Goal: Task Accomplishment & Management: Use online tool/utility

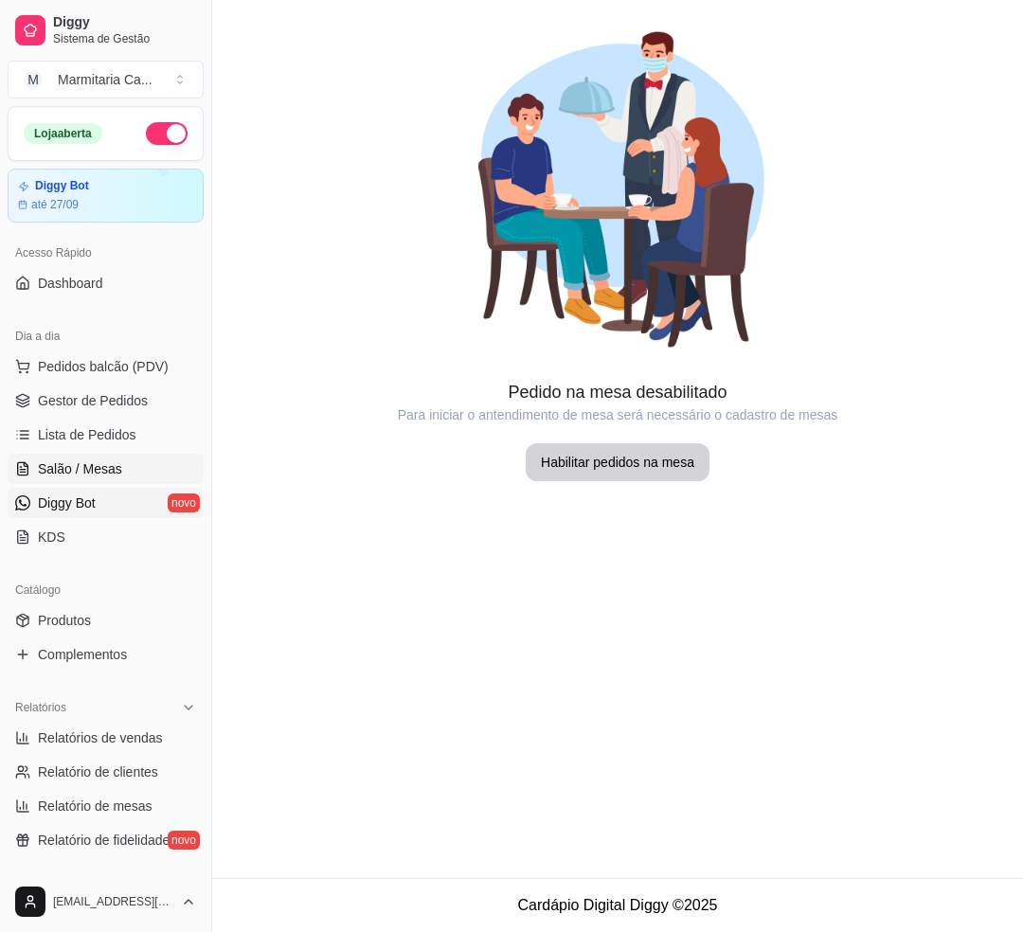
click at [115, 490] on link "Diggy Bot novo" at bounding box center [106, 503] width 196 height 30
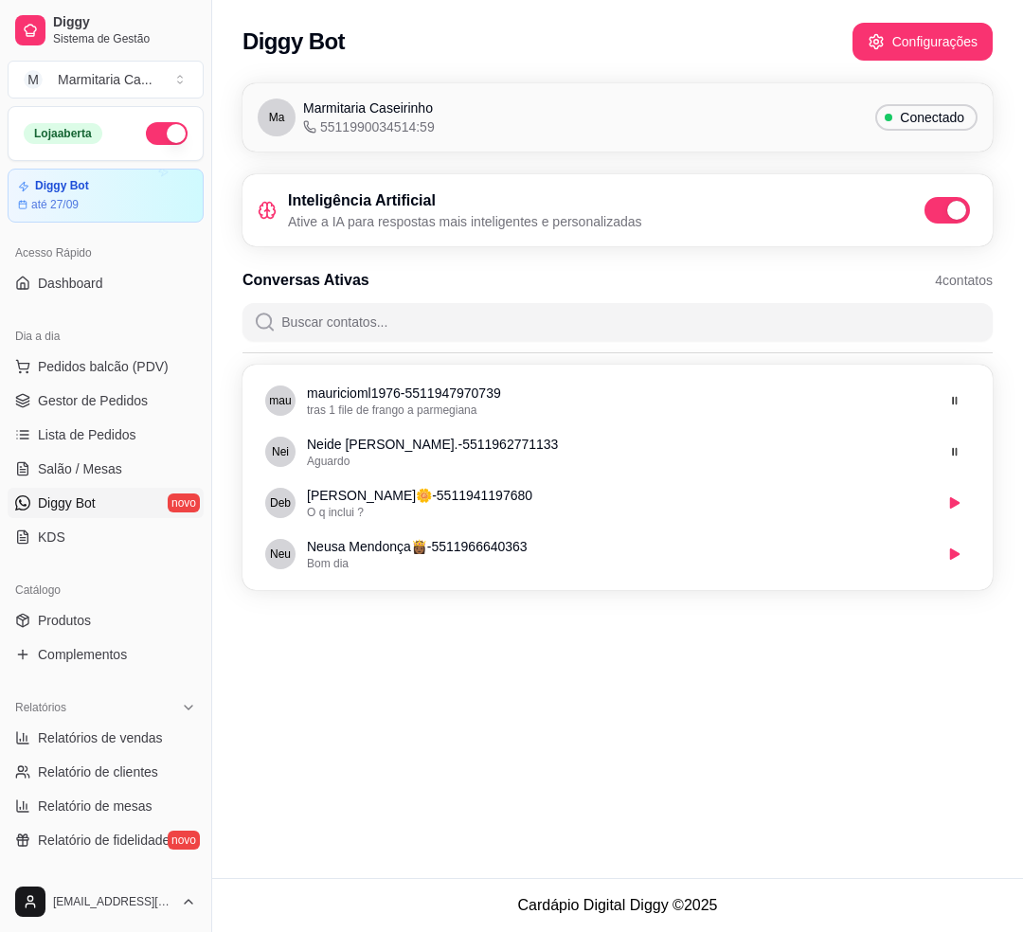
click at [861, 210] on div "Inteligência Artificial Ative a IA para respostas mais inteligentes e personali…" at bounding box center [618, 210] width 720 height 42
click at [396, 190] on h3 "Inteligência Artificial" at bounding box center [465, 200] width 354 height 23
click at [955, 52] on button "Configurações" at bounding box center [922, 42] width 136 height 37
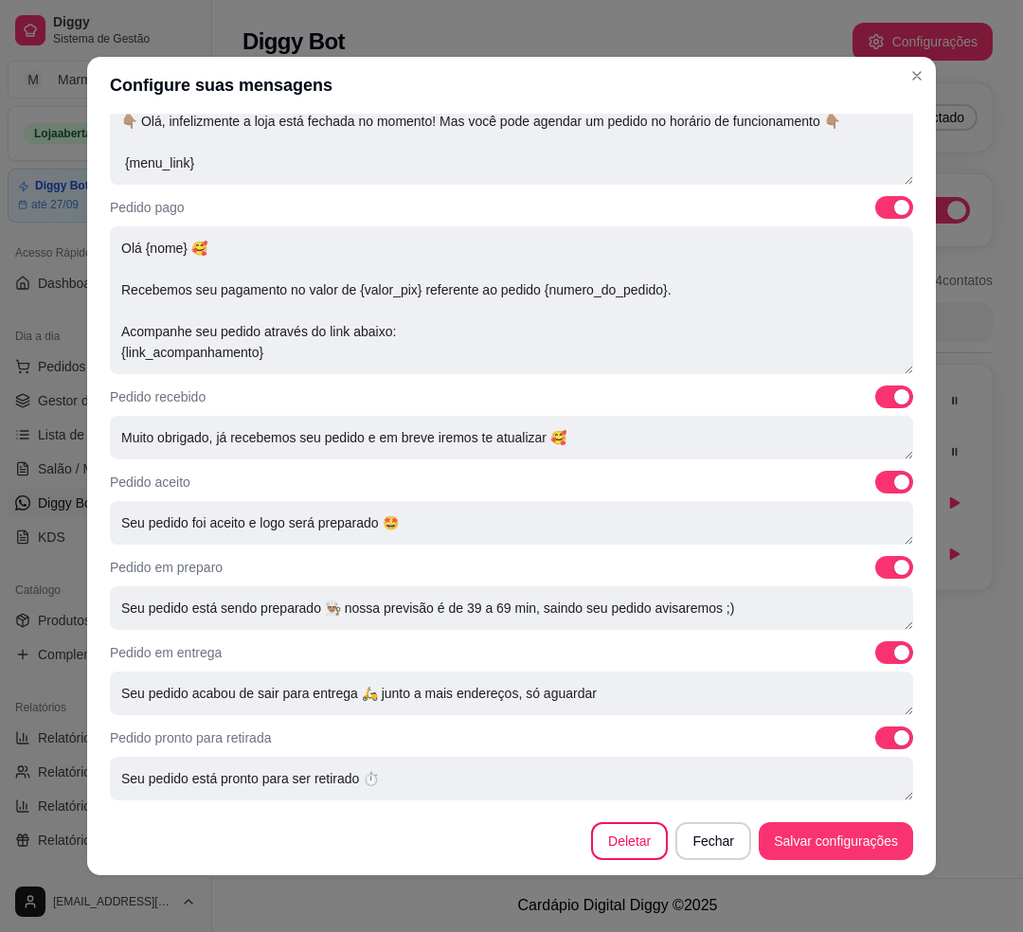
scroll to position [293, 0]
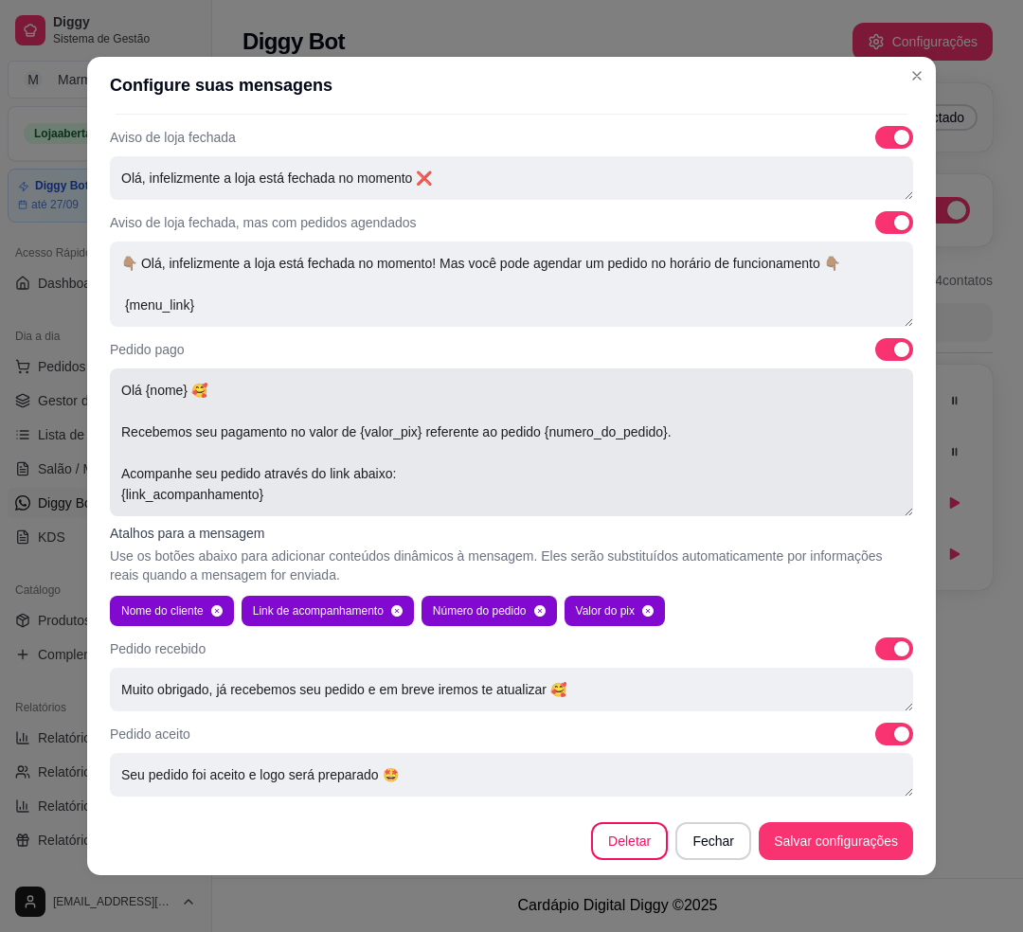
click at [288, 495] on textarea "Olá {nome} 🥰 Recebemos seu pagamento no valor de {valor_pix} referente ao pedid…" at bounding box center [511, 442] width 803 height 148
click at [862, 373] on textarea "Olá {nome} 🥰 Recebemos seu pagamento no valor de {valor_pix} referente ao pedid…" at bounding box center [511, 442] width 803 height 148
click at [894, 353] on span at bounding box center [901, 349] width 15 height 15
click at [874, 353] on input "checkbox" at bounding box center [880, 359] width 12 height 12
checkbox input "false"
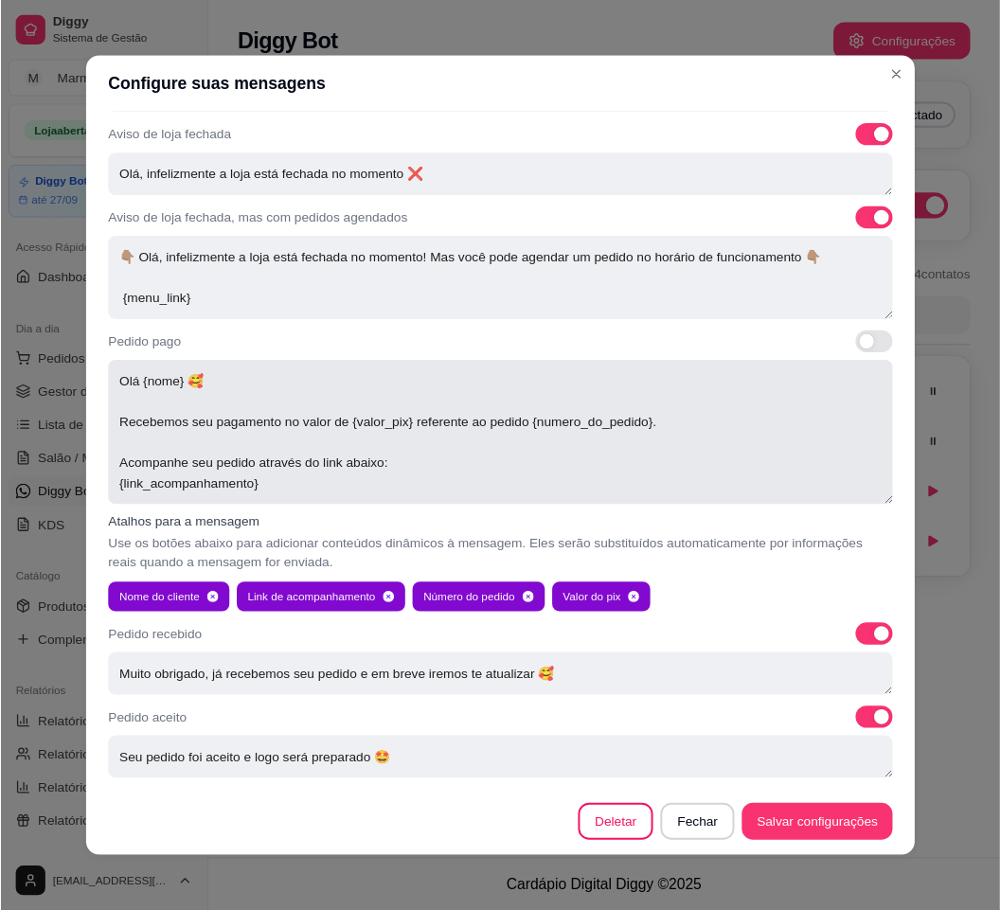
scroll to position [546, 0]
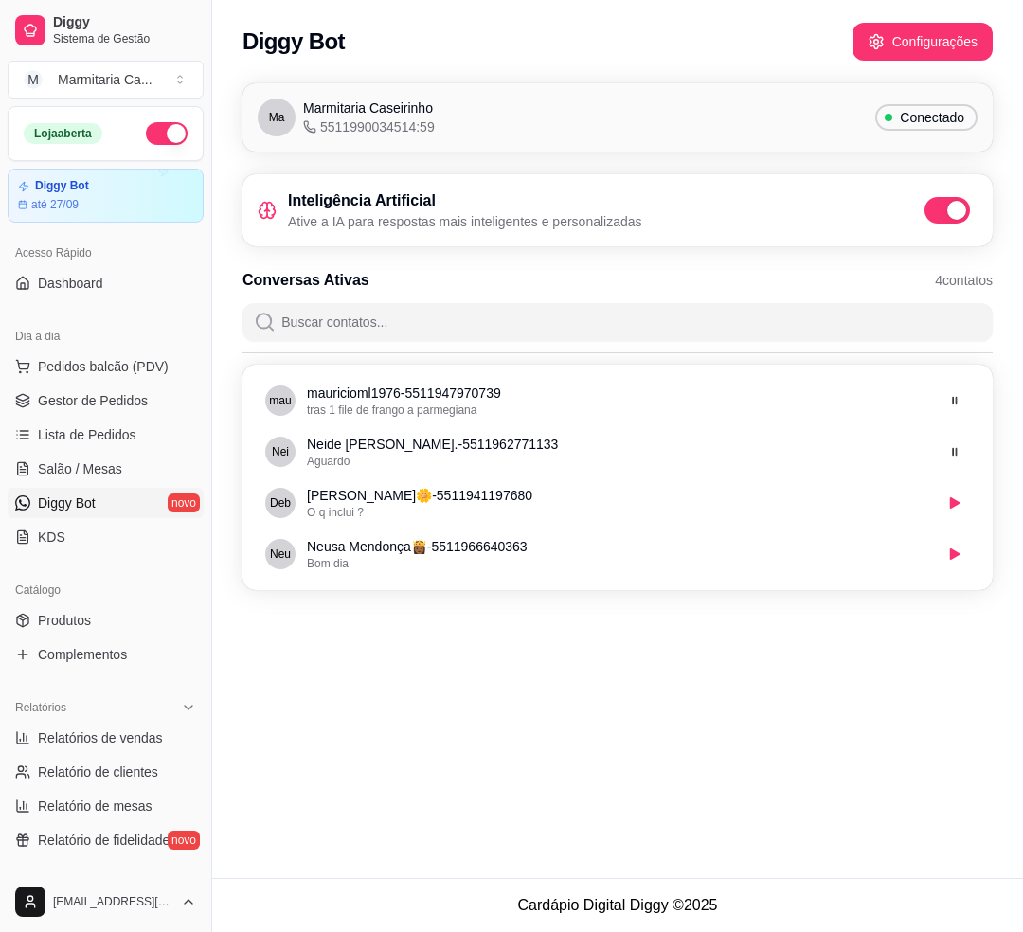
click at [953, 220] on span at bounding box center [946, 210] width 45 height 27
click at [936, 220] on input "checkbox" at bounding box center [929, 220] width 12 height 12
click at [120, 398] on span "Gestor de Pedidos" at bounding box center [93, 400] width 110 height 19
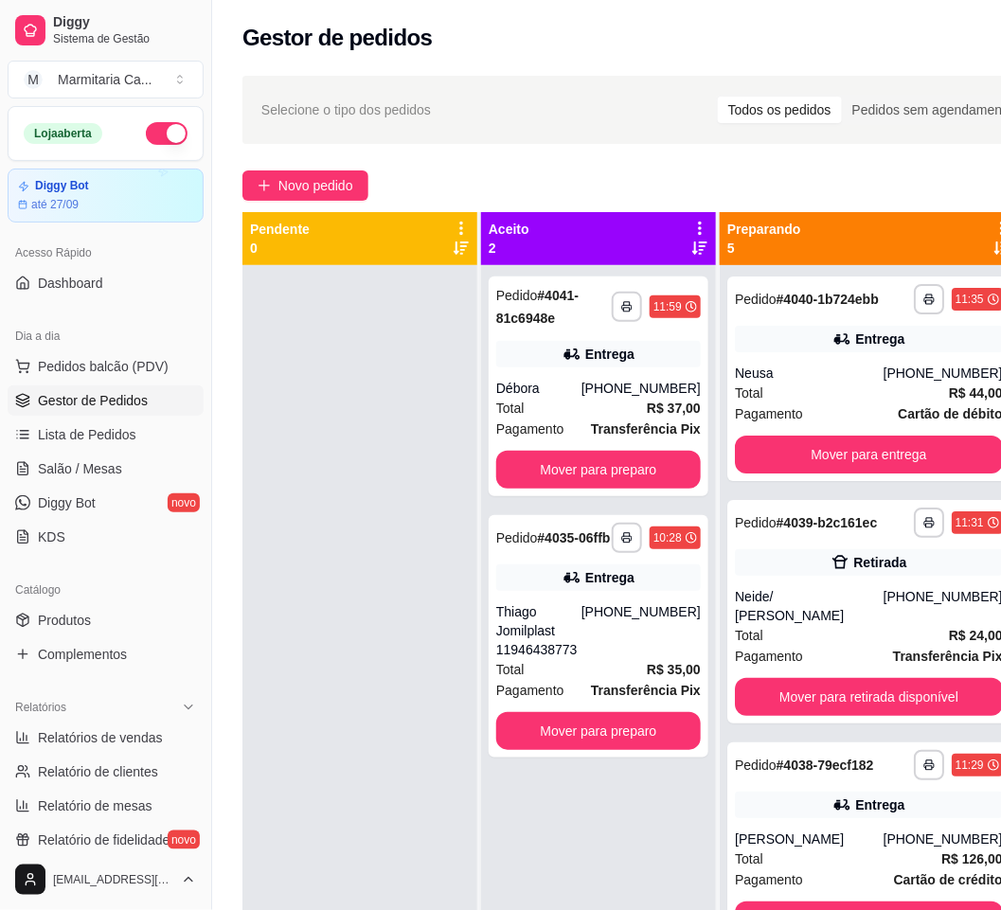
click at [700, 222] on icon at bounding box center [700, 228] width 4 height 13
click at [699, 177] on div "Novo pedido" at bounding box center [712, 185] width 941 height 30
